Goal: Check status

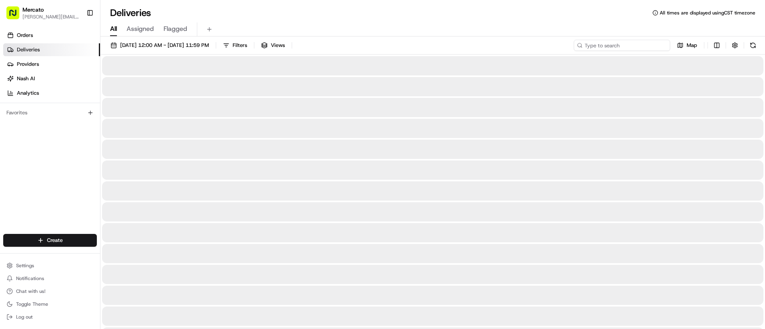
click at [637, 46] on input at bounding box center [622, 45] width 96 height 11
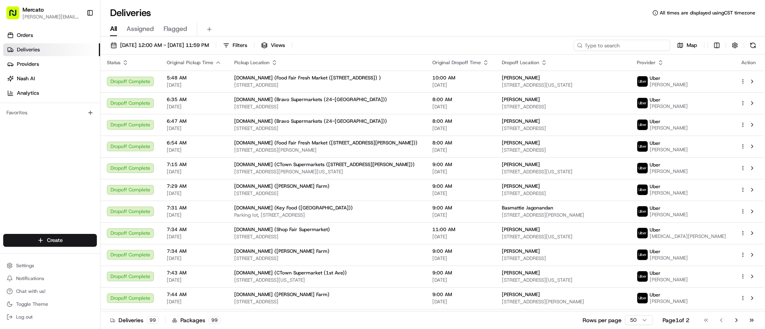
paste input "job_EMez8y6PrY7EiYUMVqX3JB"
type input "job_EMez8y6PrY7EiYUMVqX3JB"
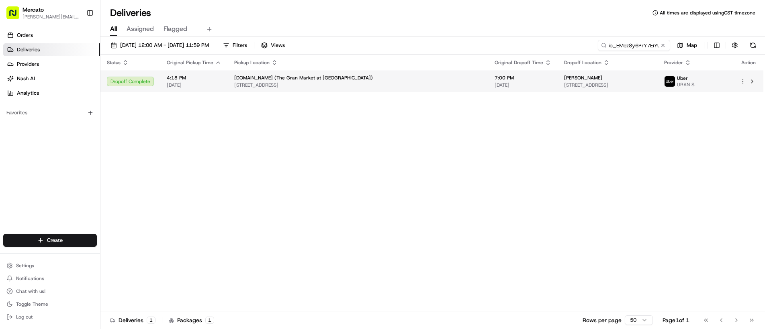
click at [495, 80] on span "7:00 PM" at bounding box center [523, 78] width 57 height 6
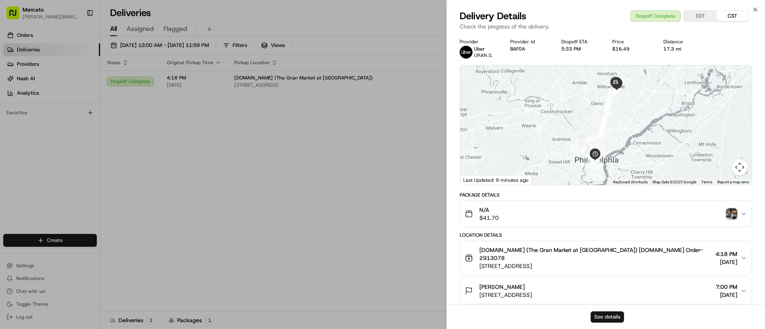
click at [613, 319] on button "See details" at bounding box center [607, 317] width 33 height 11
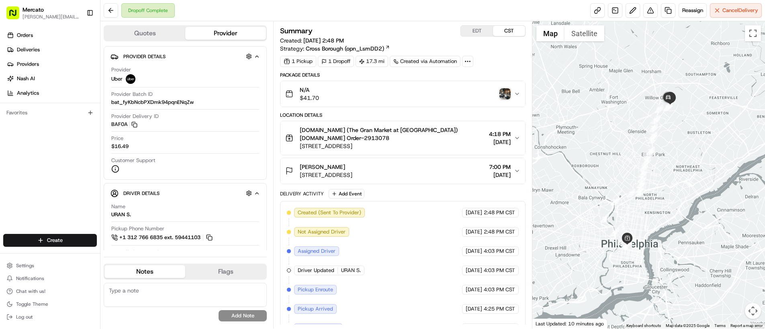
click at [505, 96] on img "button" at bounding box center [504, 93] width 11 height 11
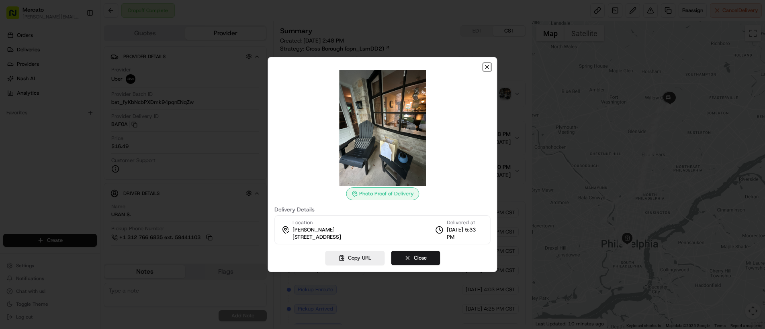
click at [486, 65] on icon "button" at bounding box center [487, 67] width 6 height 6
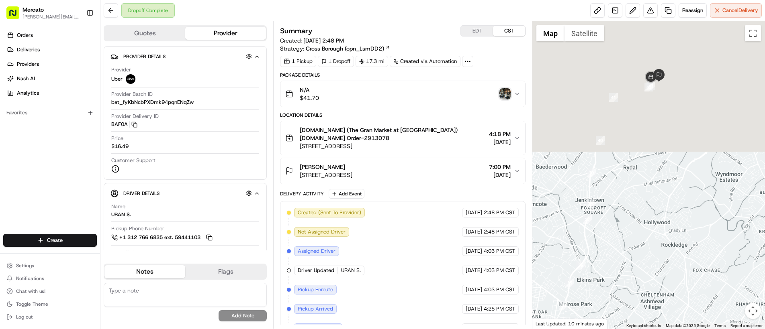
drag, startPoint x: 657, startPoint y: 89, endPoint x: 635, endPoint y: 280, distance: 192.5
click at [643, 285] on div at bounding box center [648, 175] width 233 height 308
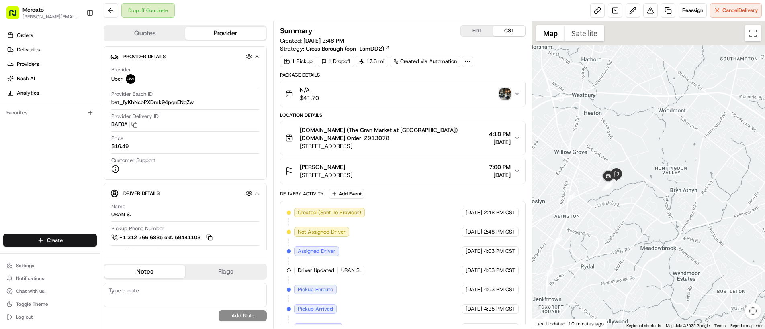
drag, startPoint x: 657, startPoint y: 112, endPoint x: 617, endPoint y: 207, distance: 103.0
click at [617, 207] on div at bounding box center [648, 175] width 233 height 308
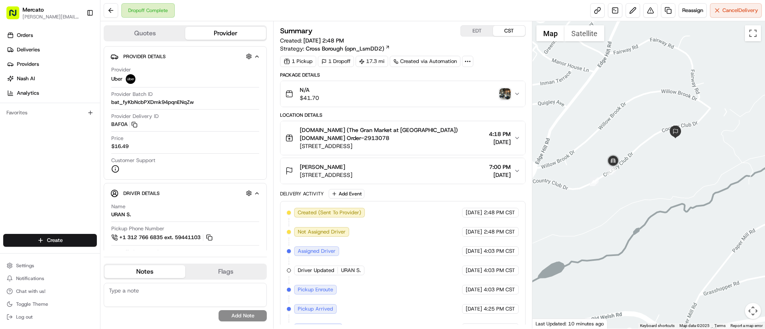
drag, startPoint x: 613, startPoint y: 137, endPoint x: 643, endPoint y: 174, distance: 47.1
click at [643, 174] on div at bounding box center [648, 175] width 233 height 308
